Goal: Information Seeking & Learning: Understand process/instructions

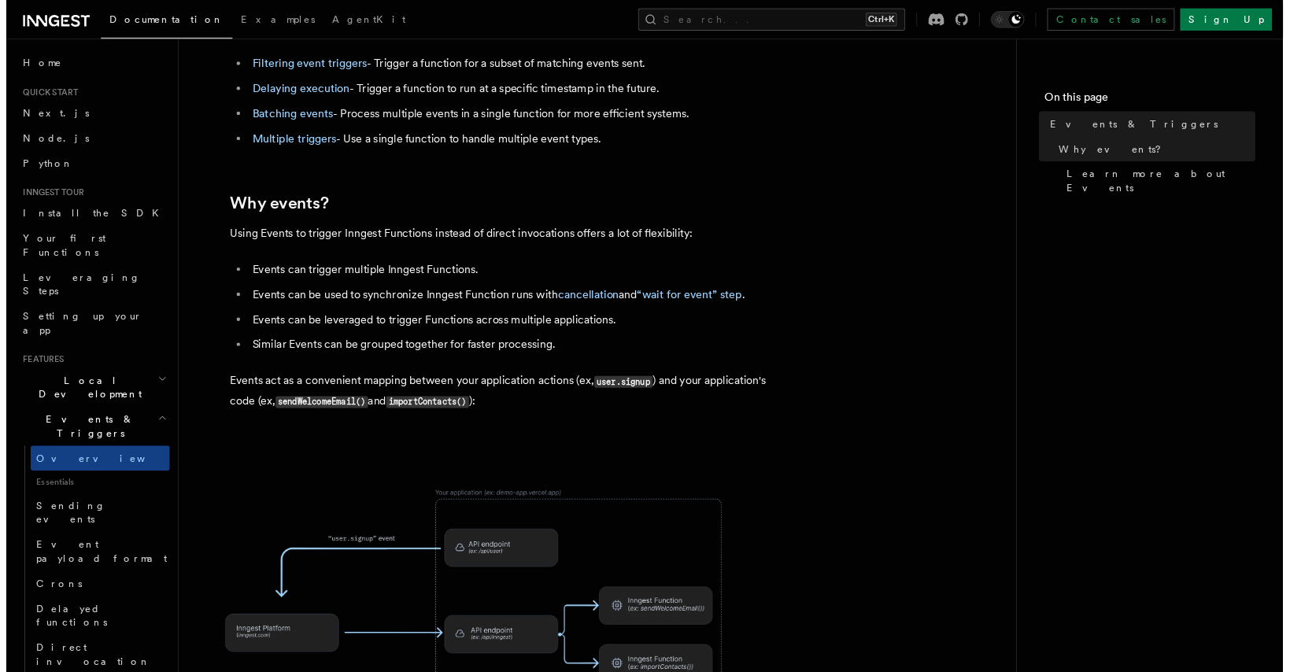
scroll to position [472, 0]
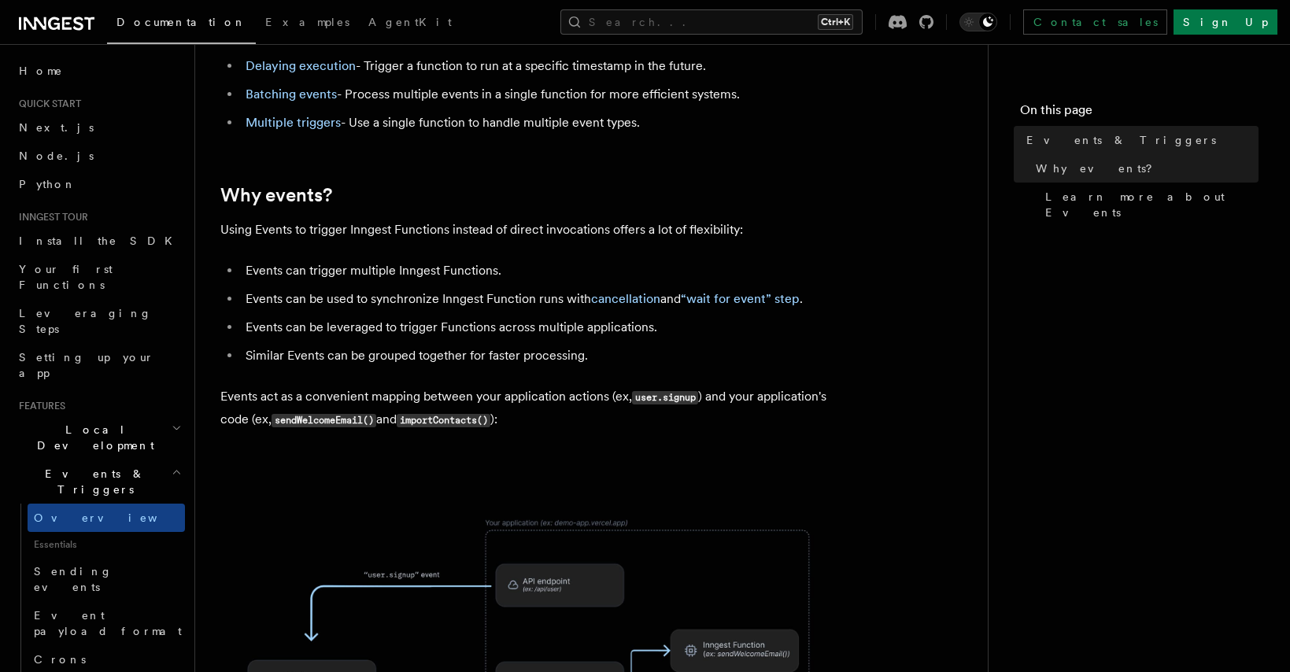
click at [523, 160] on article "Features Events & Triggers Inngest functions are triggered asynchronously by ev…" at bounding box center [591, 472] width 742 height 1751
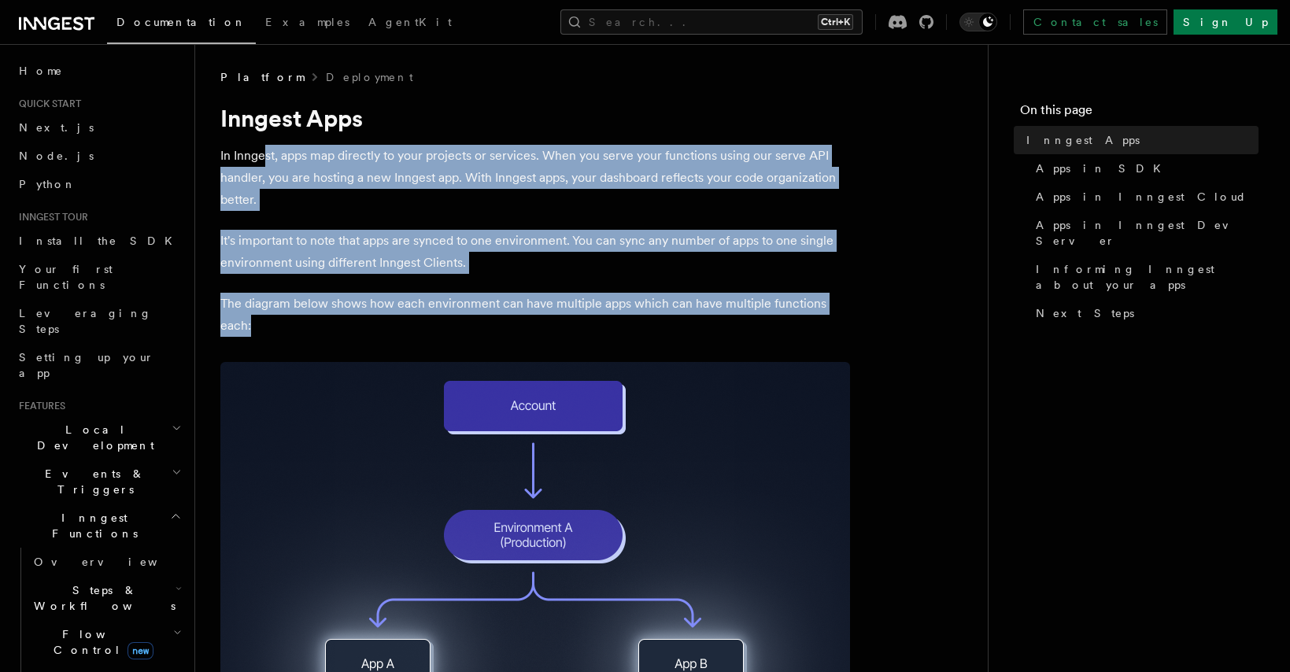
drag, startPoint x: 264, startPoint y: 158, endPoint x: 293, endPoint y: 329, distance: 173.2
click at [303, 328] on p "The diagram below shows how each environment can have multiple apps which can h…" at bounding box center [534, 315] width 629 height 44
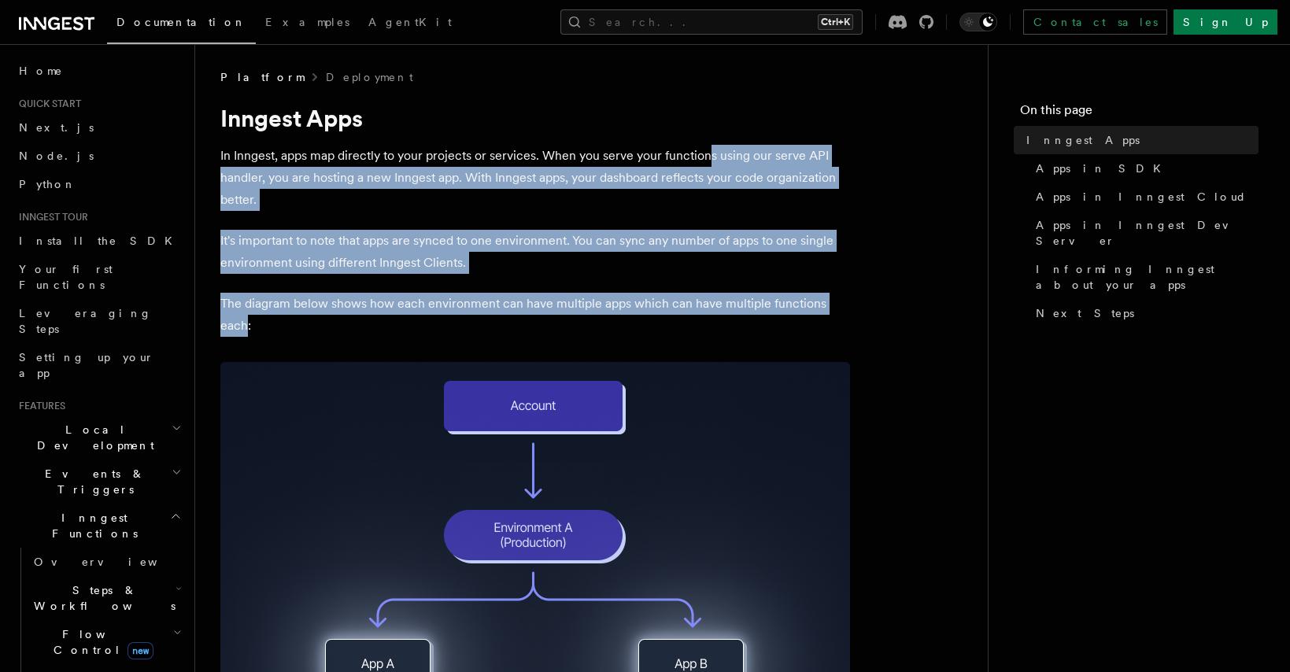
drag, startPoint x: 708, startPoint y: 160, endPoint x: 244, endPoint y: 323, distance: 492.0
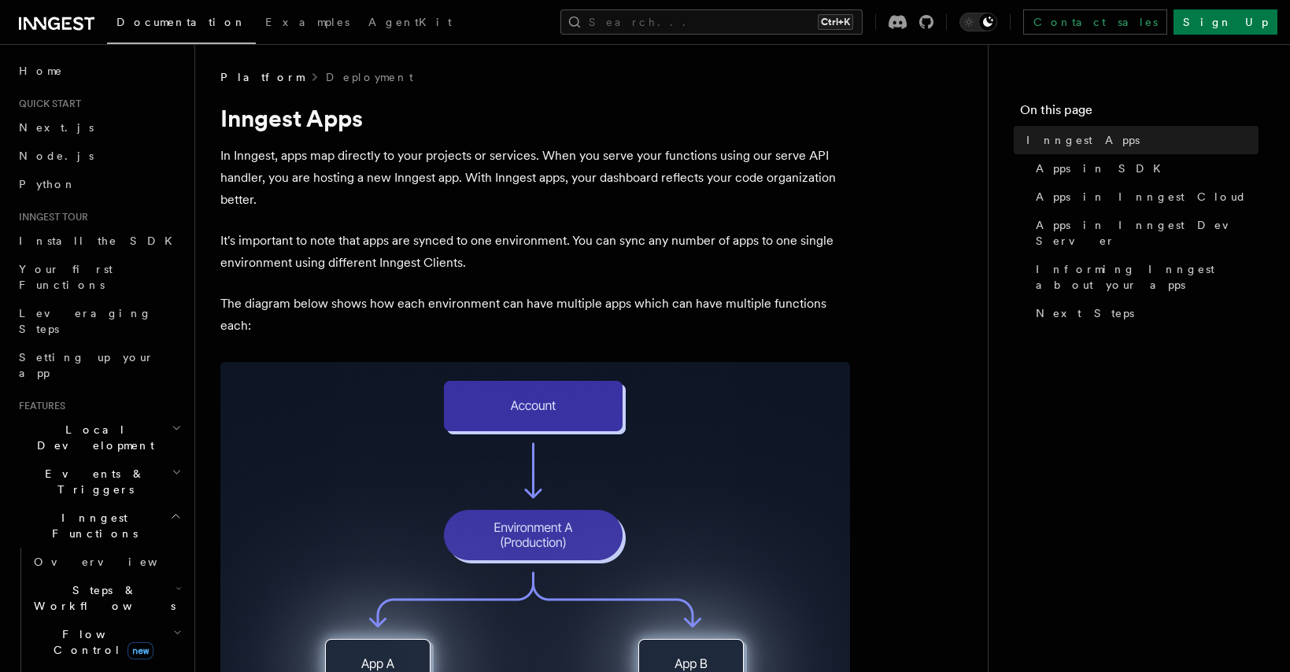
click at [269, 326] on p "The diagram below shows how each environment can have multiple apps which can h…" at bounding box center [534, 315] width 629 height 44
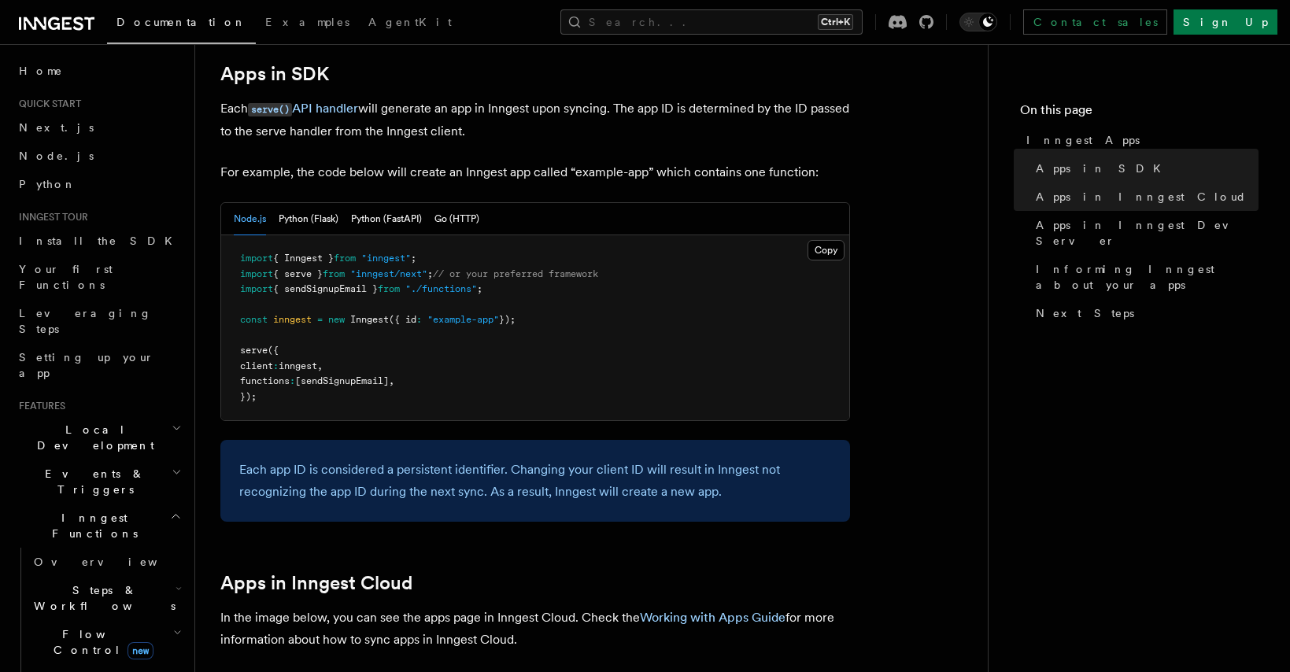
scroll to position [755, 0]
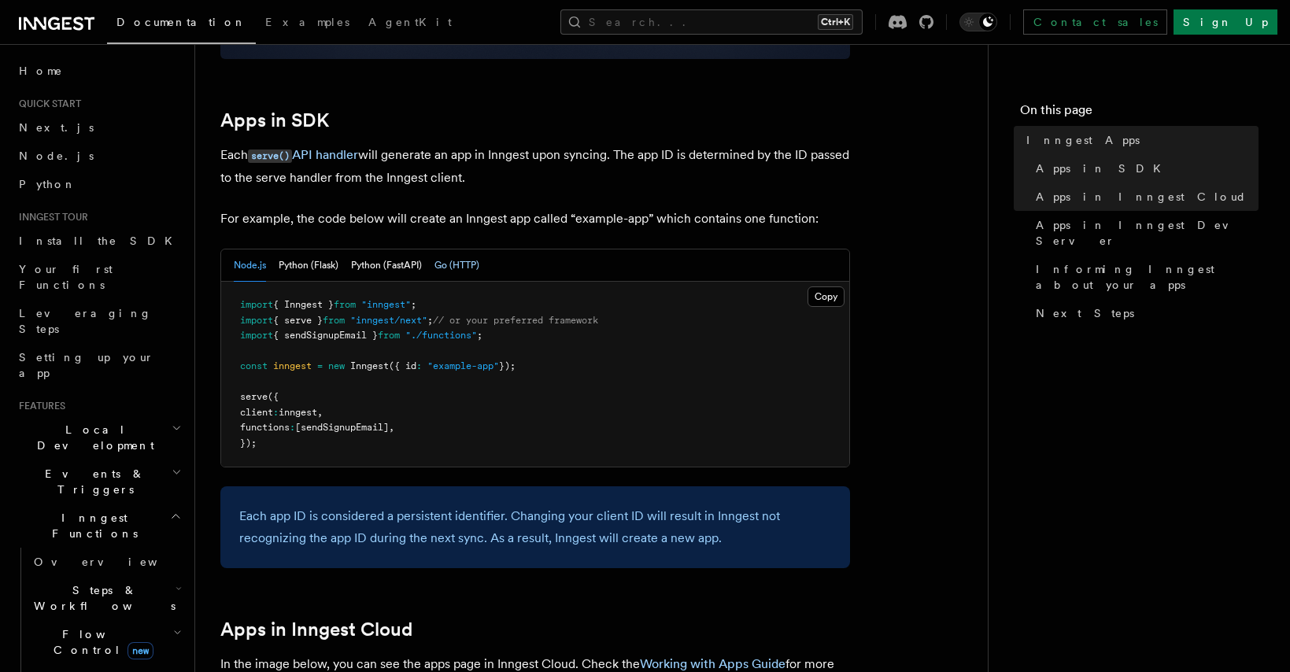
click at [436, 260] on button "Go (HTTP)" at bounding box center [456, 265] width 45 height 32
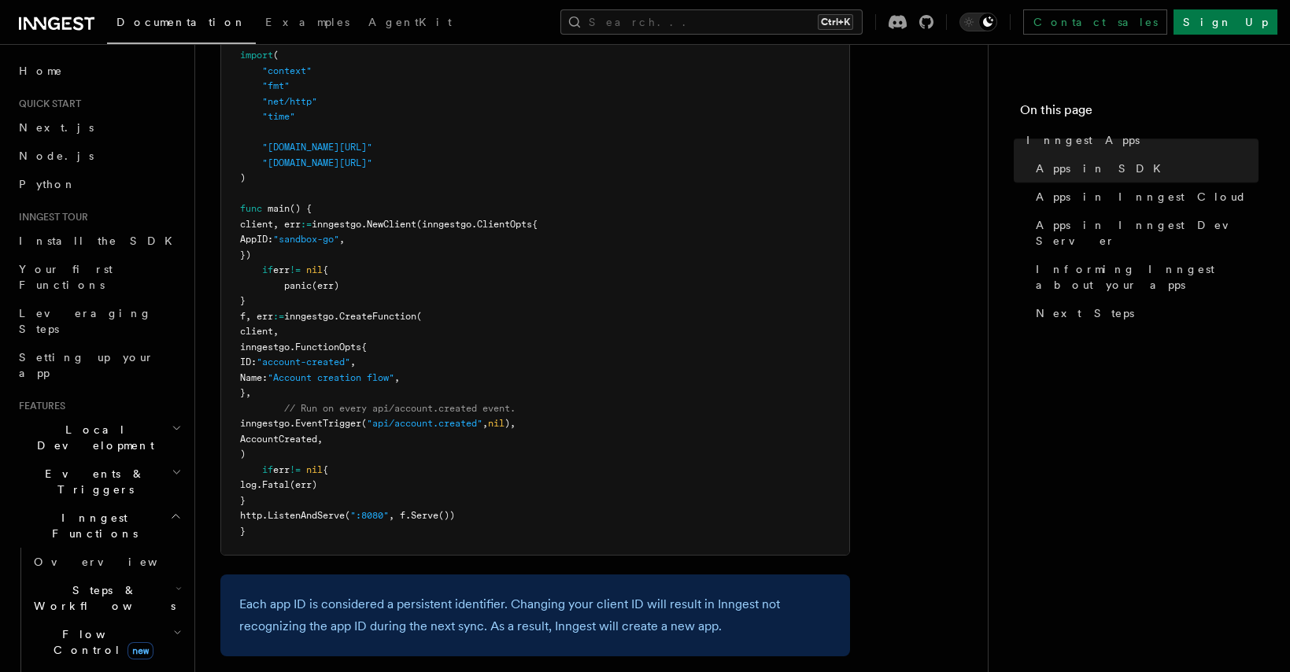
scroll to position [1039, 0]
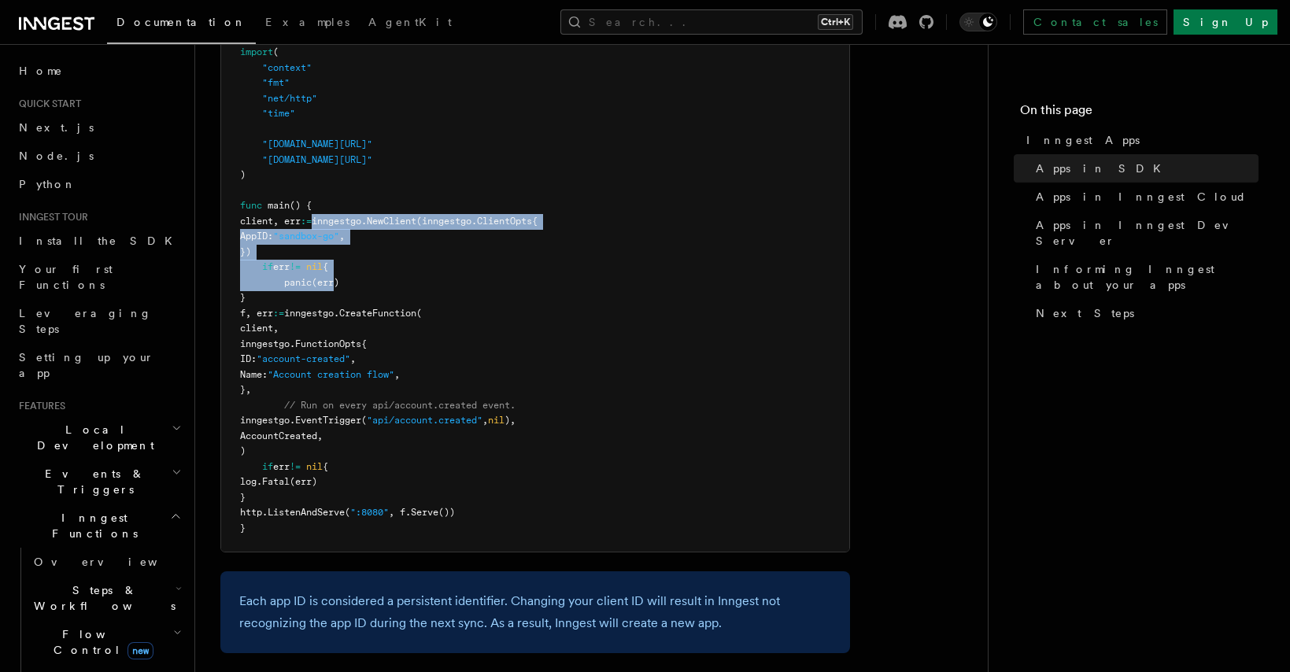
drag, startPoint x: 339, startPoint y: 264, endPoint x: 334, endPoint y: 289, distance: 25.6
click at [334, 289] on pre "package main import ( "context" "fmt" "net/http" "time" "[DOMAIN_NAME][URL]" "[…" at bounding box center [535, 274] width 628 height 553
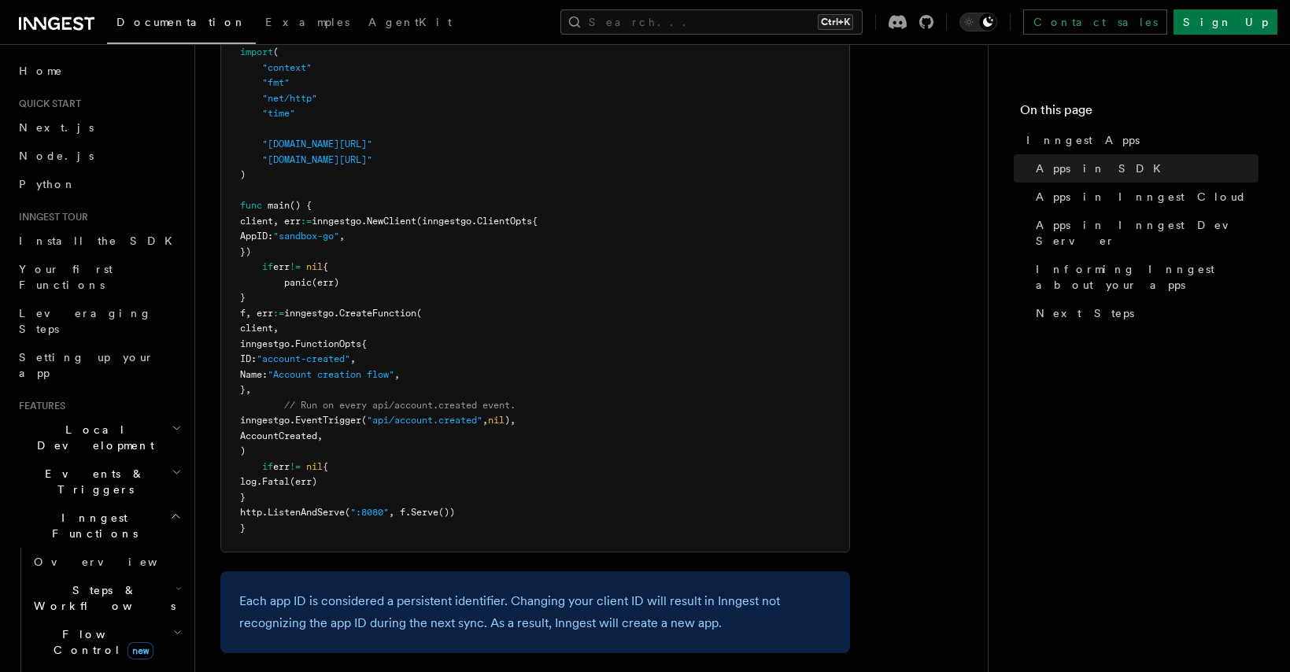
click at [448, 295] on pre "package main import ( "context" "fmt" "net/http" "time" "[DOMAIN_NAME][URL]" "[…" at bounding box center [535, 274] width 628 height 553
click at [329, 315] on span "inngestgo." at bounding box center [311, 313] width 55 height 11
click at [393, 315] on span "CreateFunction" at bounding box center [377, 313] width 77 height 11
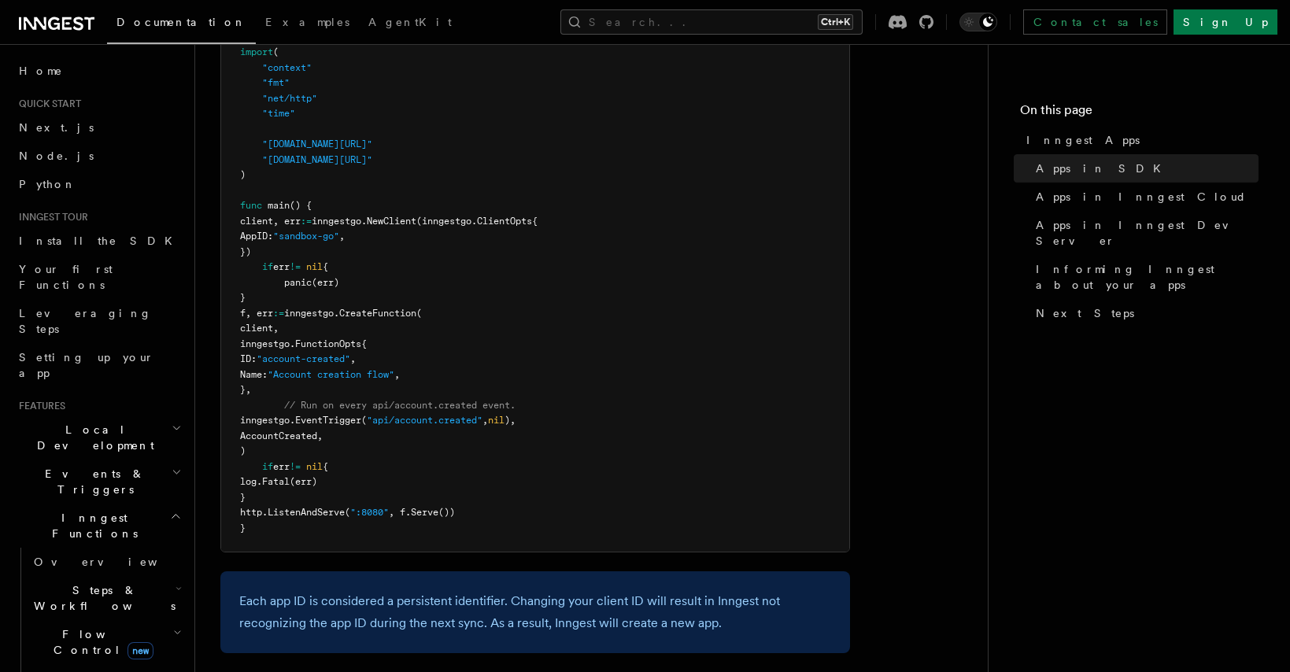
click at [278, 218] on span "client, err" at bounding box center [270, 221] width 61 height 11
copy span "client"
click at [347, 252] on pre "package main import ( "context" "fmt" "net/http" "time" "[DOMAIN_NAME][URL]" "[…" at bounding box center [535, 274] width 628 height 553
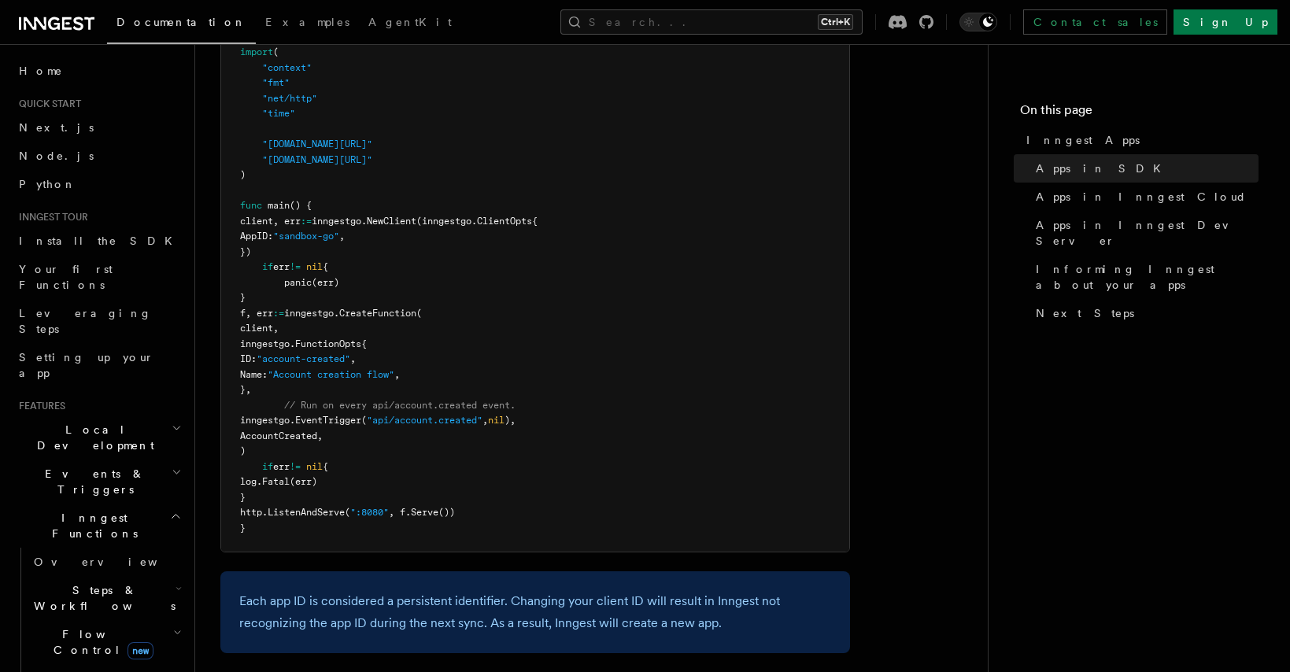
drag, startPoint x: 729, startPoint y: 290, endPoint x: 566, endPoint y: 212, distance: 180.5
click at [728, 291] on pre "package main import ( "context" "fmt" "net/http" "time" "[DOMAIN_NAME][URL]" "[…" at bounding box center [535, 274] width 628 height 553
